Goal: Information Seeking & Learning: Learn about a topic

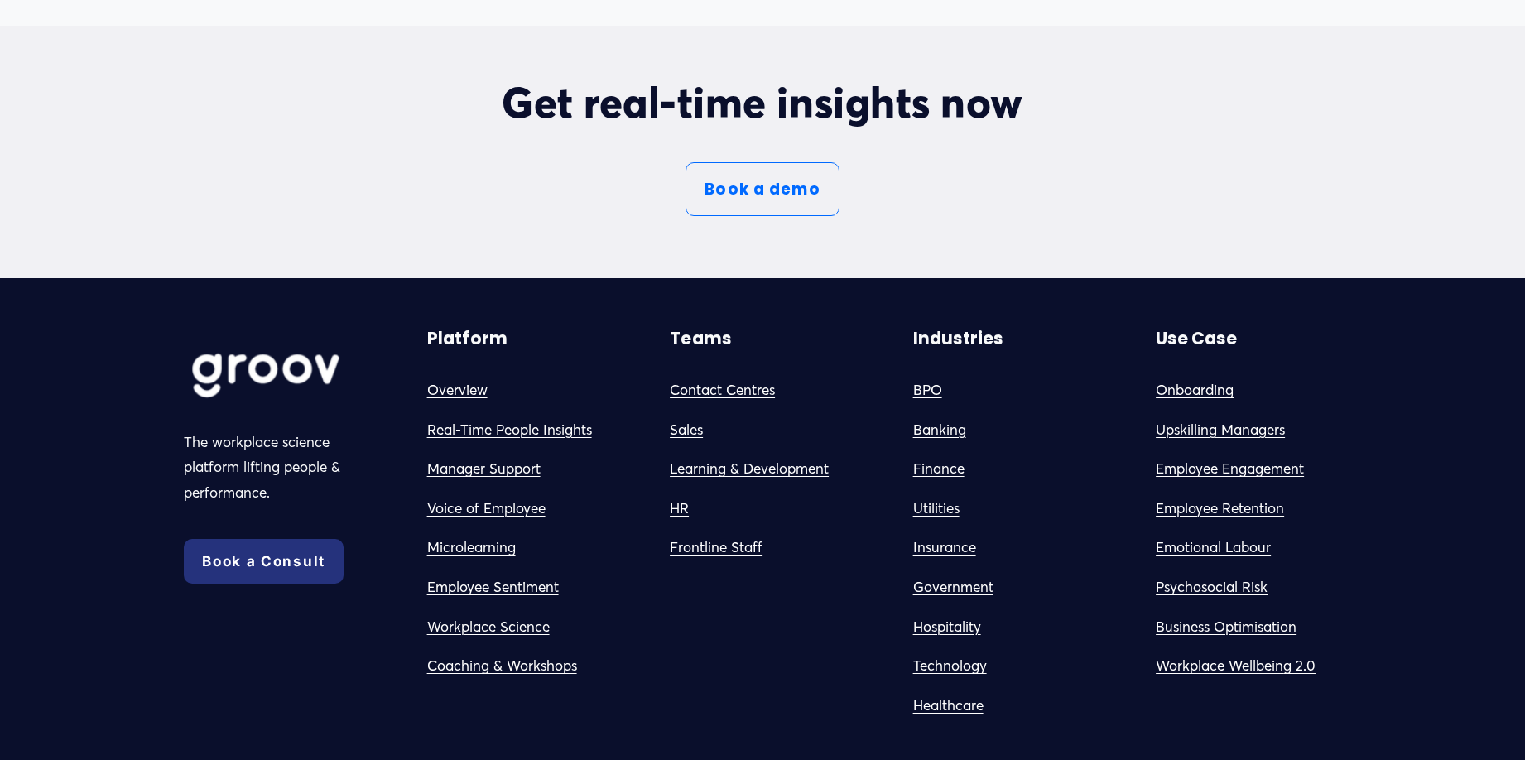
scroll to position [9155, 0]
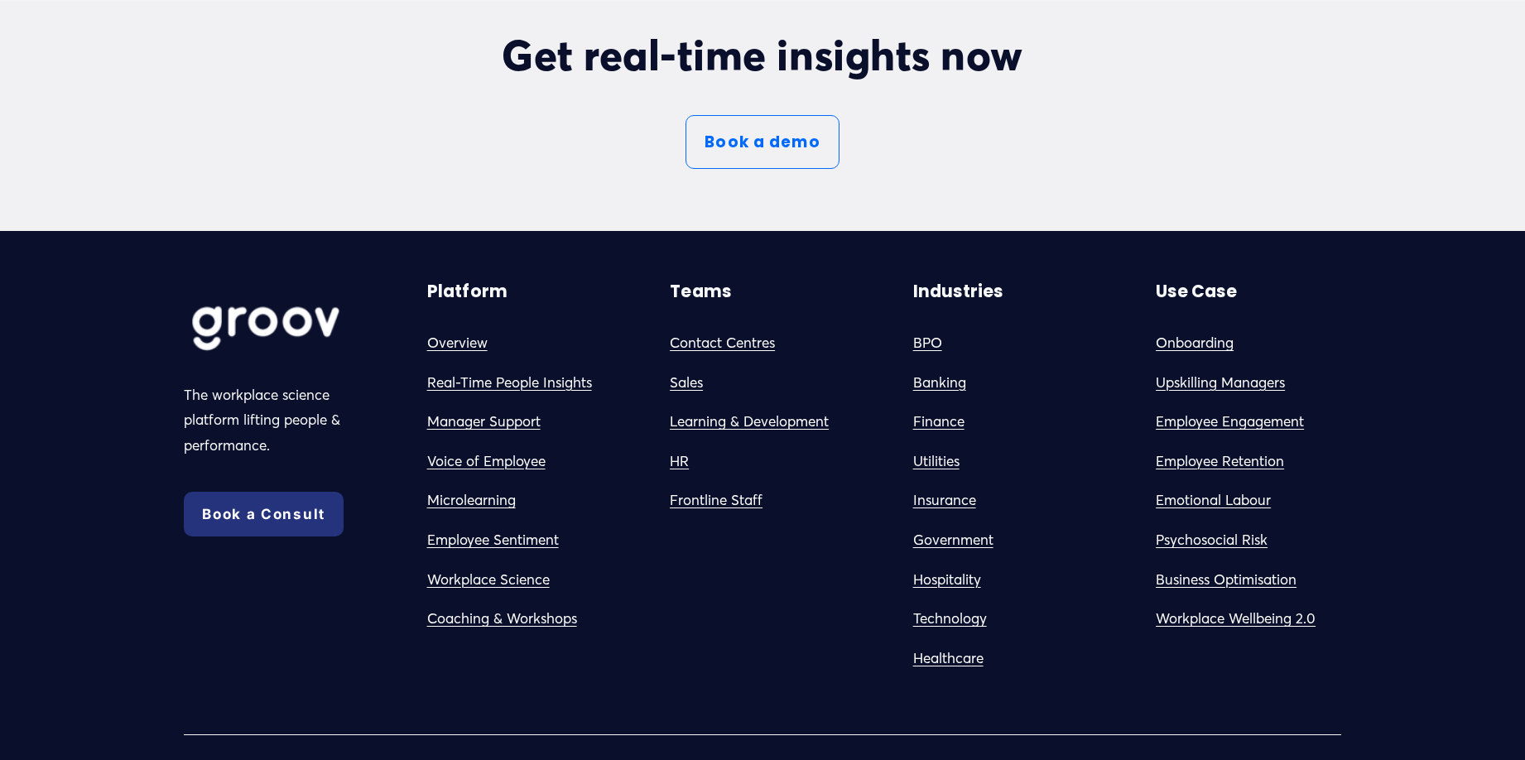
click at [1182, 343] on link "Onboarding" at bounding box center [1195, 343] width 78 height 26
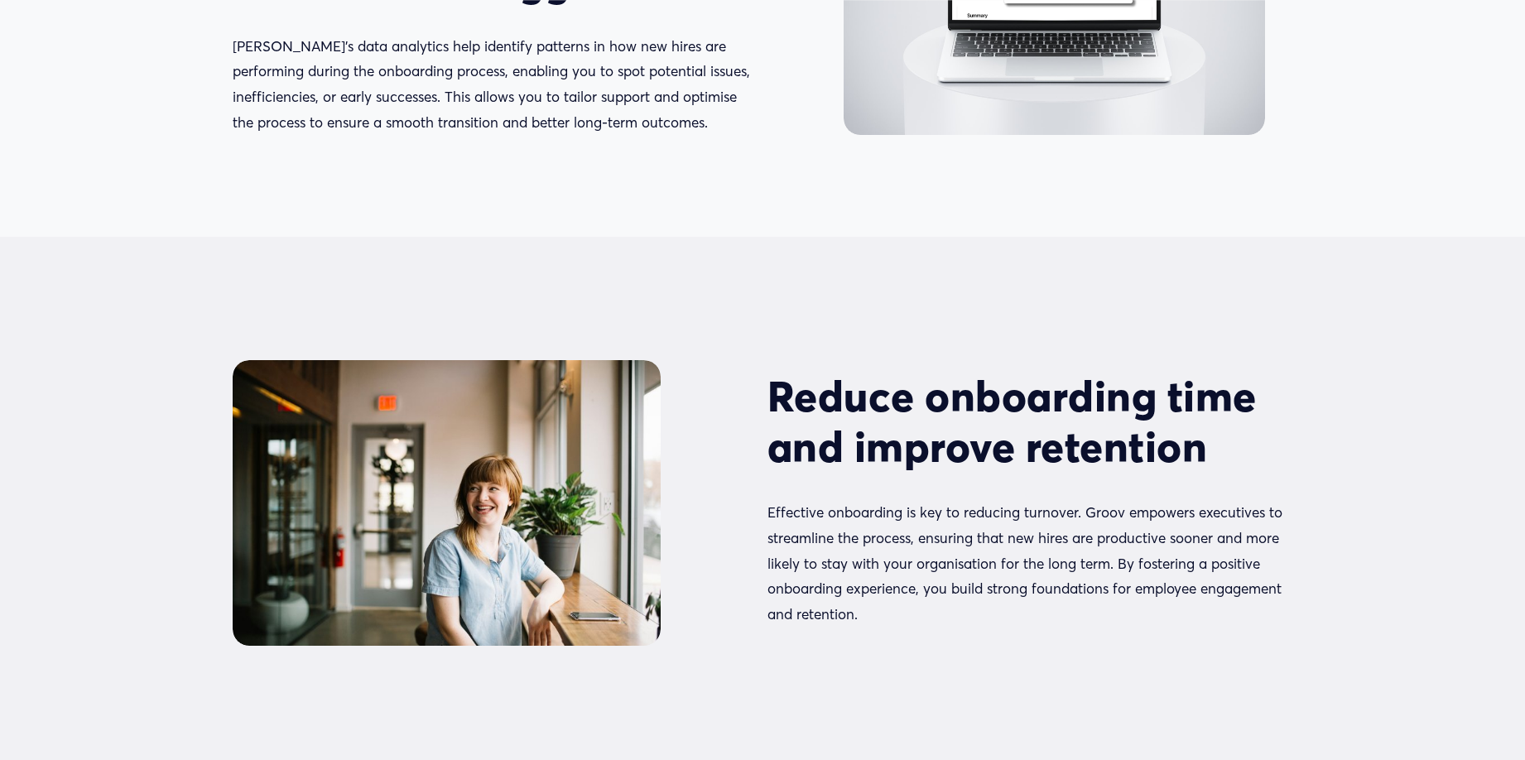
scroll to position [1970, 0]
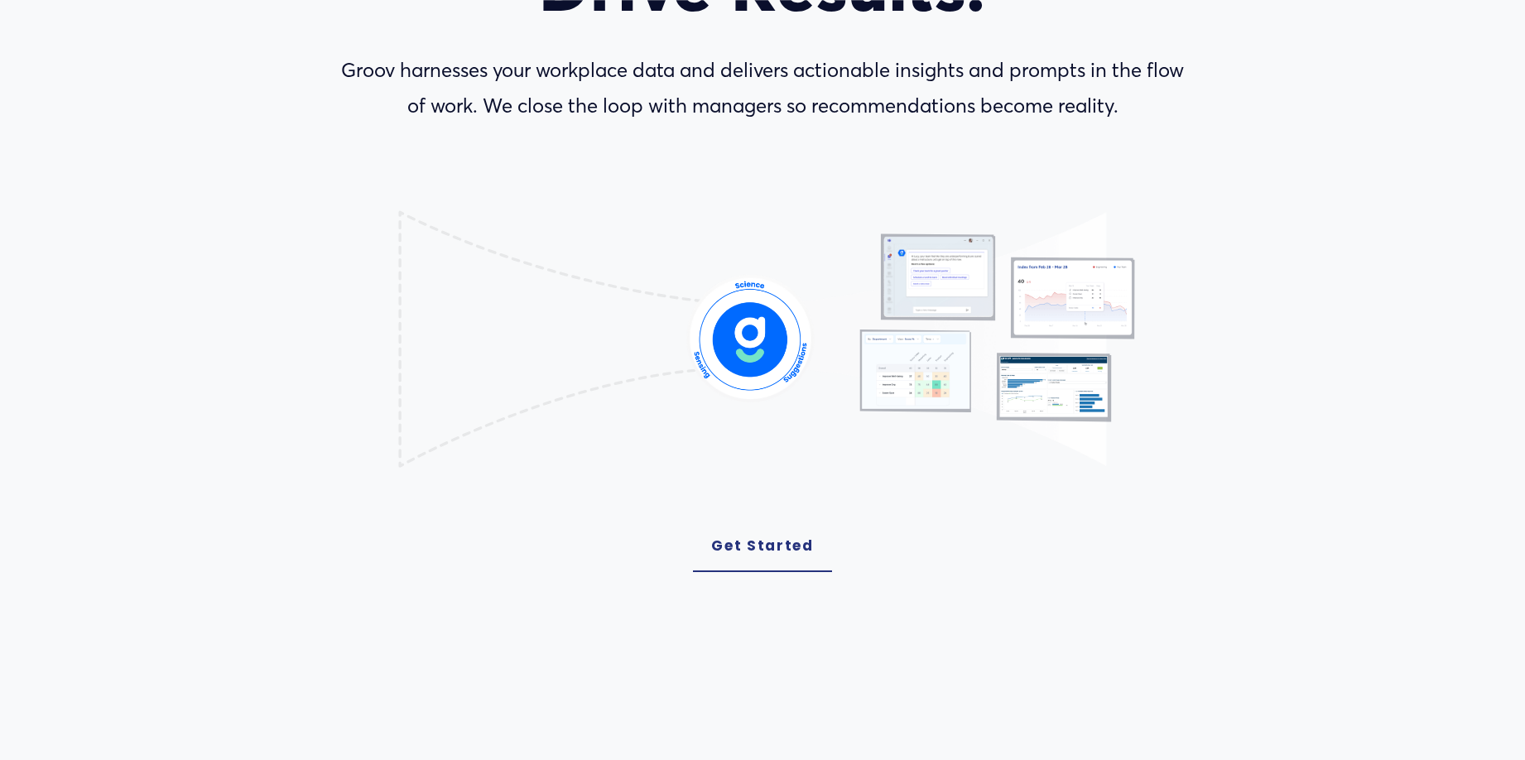
scroll to position [338, 0]
